Goal: Task Accomplishment & Management: Manage account settings

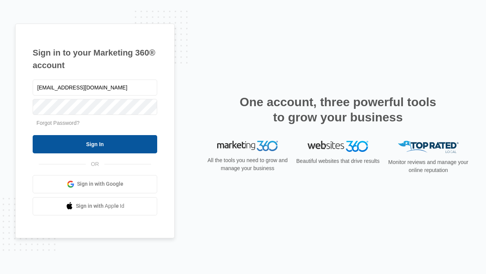
click at [95, 144] on input "Sign In" at bounding box center [95, 144] width 125 height 18
